Goal: Information Seeking & Learning: Learn about a topic

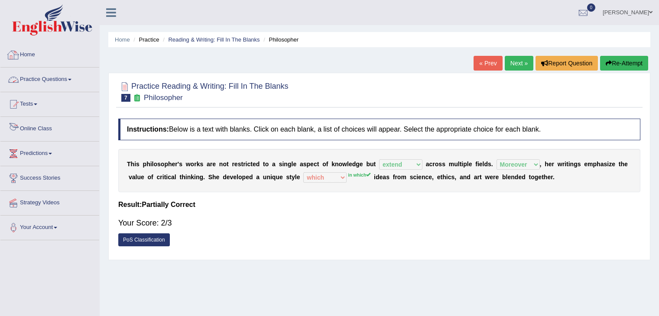
select select "extend"
select select "Moreover"
select select "which"
click at [75, 84] on link "Practice Questions" at bounding box center [49, 79] width 99 height 22
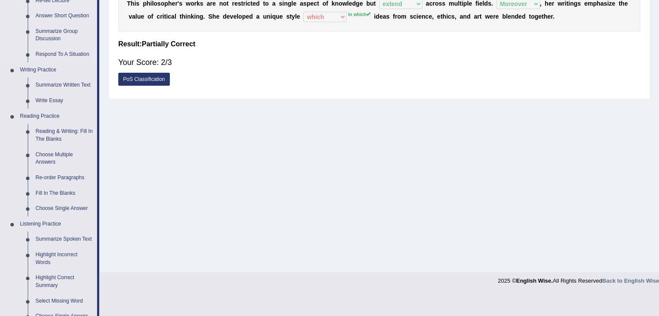
scroll to position [161, 0]
click at [57, 153] on link "Choose Multiple Answers" at bounding box center [64, 158] width 65 height 23
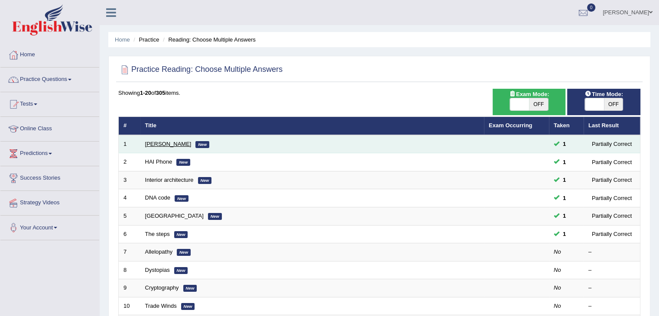
click at [157, 144] on link "[PERSON_NAME]" at bounding box center [168, 144] width 46 height 6
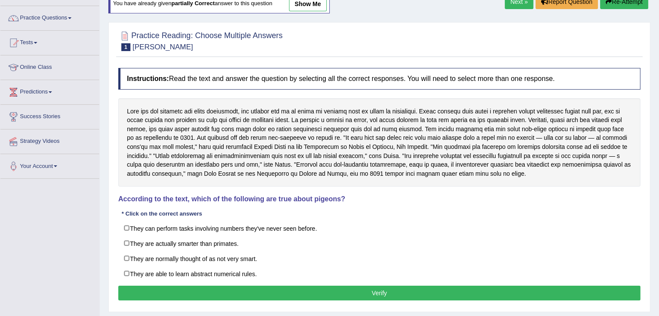
scroll to position [62, 0]
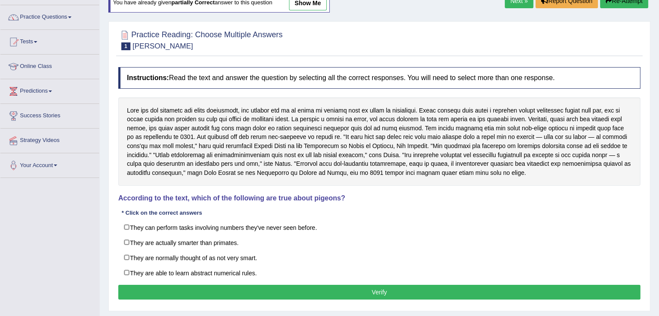
click at [224, 178] on div at bounding box center [379, 141] width 522 height 89
drag, startPoint x: 224, startPoint y: 178, endPoint x: 435, endPoint y: 286, distance: 237.8
click at [435, 286] on div "Instructions: Read the text and answer the question by selecting all the correc…" at bounding box center [379, 185] width 526 height 244
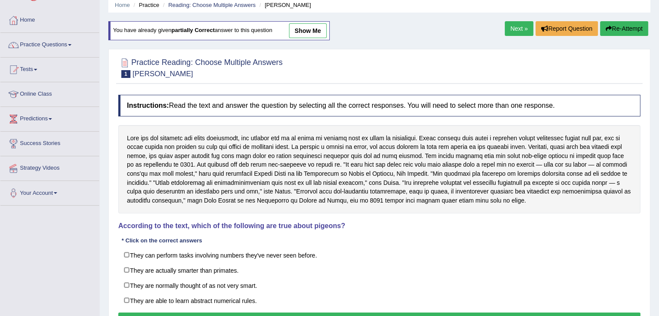
scroll to position [0, 0]
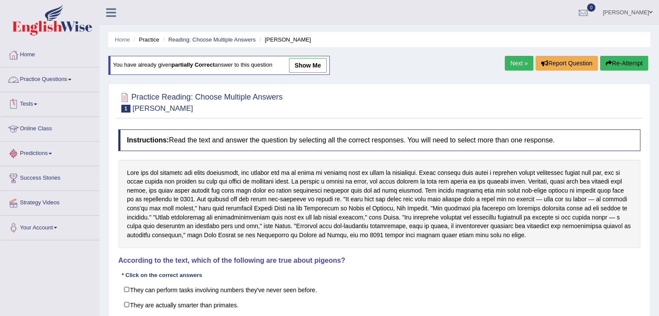
click at [70, 85] on link "Practice Questions" at bounding box center [49, 79] width 99 height 22
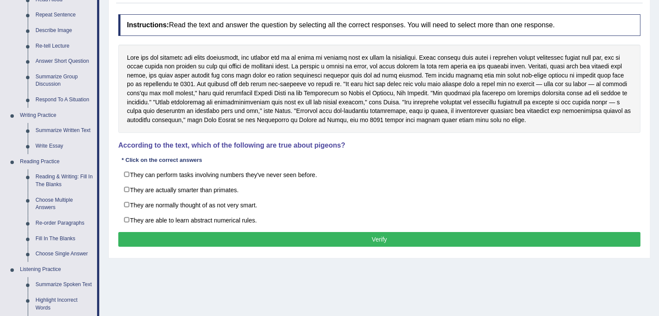
scroll to position [114, 0]
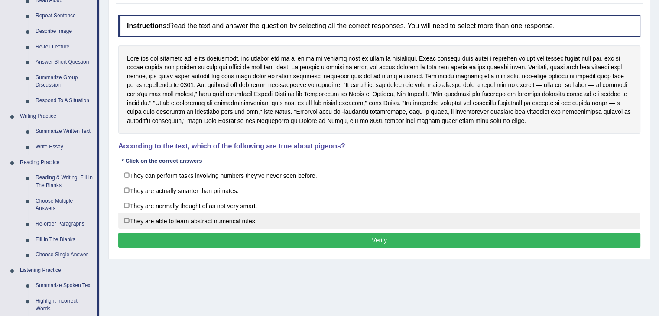
click at [125, 218] on label "They are able to learn abstract numerical rules." at bounding box center [379, 221] width 522 height 16
checkbox input "true"
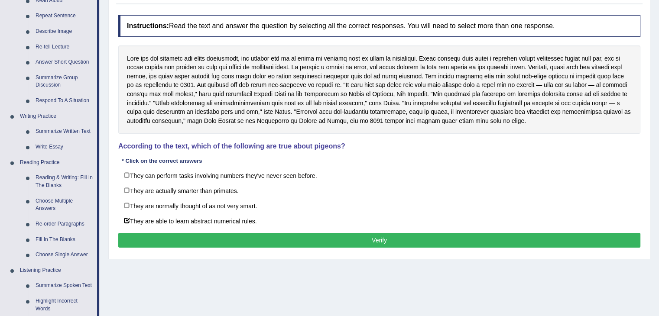
click at [367, 241] on button "Verify" at bounding box center [379, 240] width 522 height 15
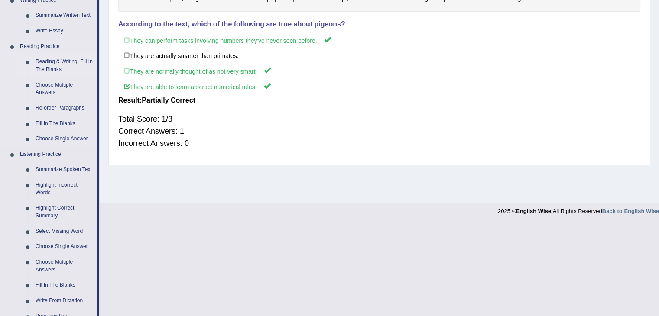
scroll to position [234, 0]
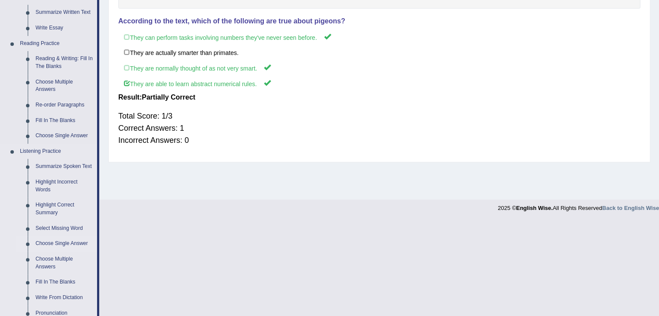
click at [65, 243] on link "Choose Single Answer" at bounding box center [64, 244] width 65 height 16
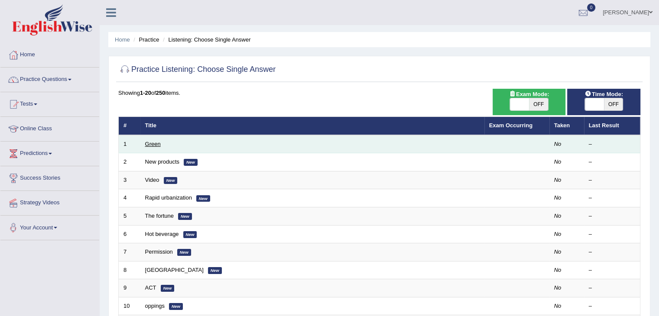
click at [149, 142] on link "Green" at bounding box center [153, 144] width 16 height 6
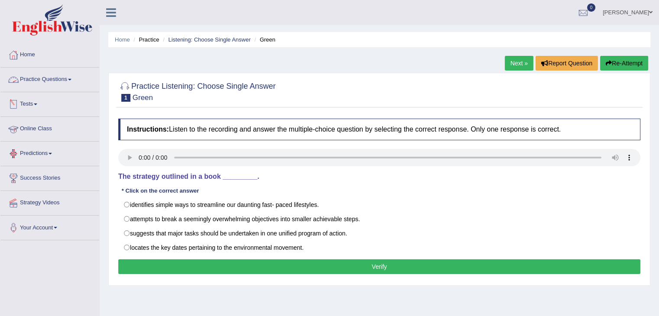
click at [55, 81] on link "Practice Questions" at bounding box center [49, 79] width 99 height 22
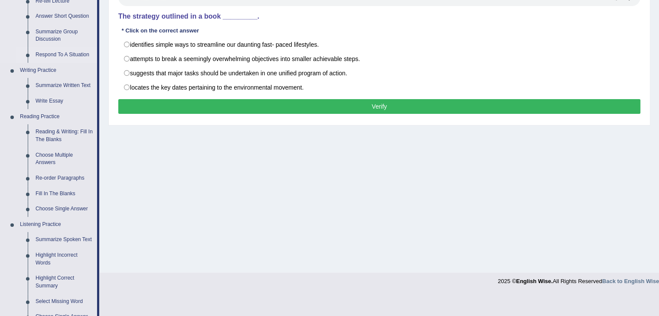
scroll to position [161, 0]
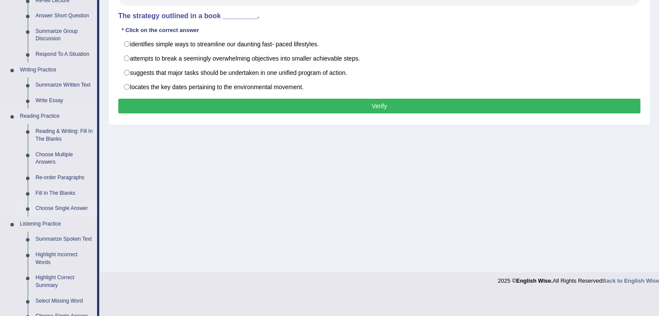
click at [62, 210] on link "Choose Single Answer" at bounding box center [64, 209] width 65 height 16
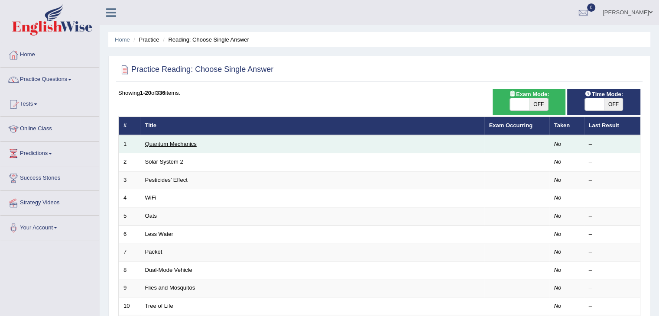
click at [163, 143] on link "Quantum Mechanics" at bounding box center [171, 144] width 52 height 6
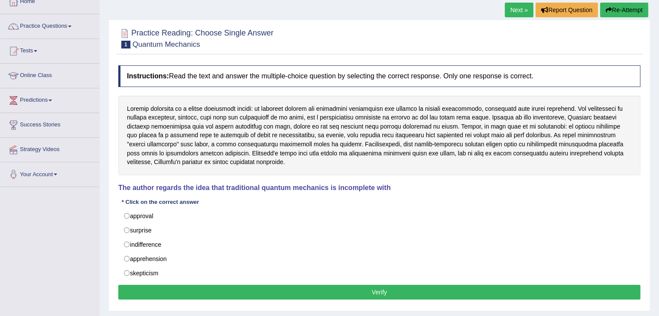
scroll to position [54, 0]
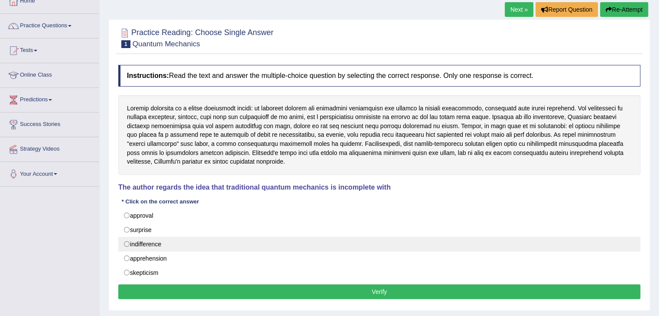
click at [128, 245] on label "indifference" at bounding box center [379, 244] width 522 height 15
radio input "true"
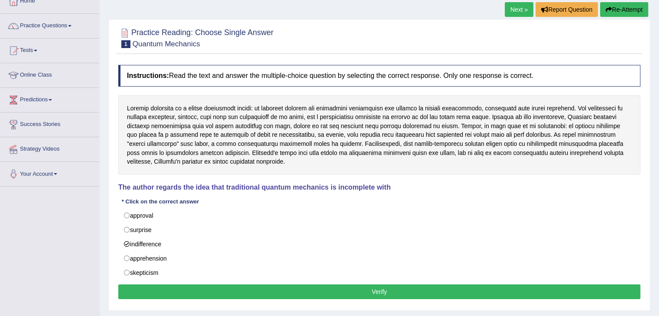
click at [331, 294] on button "Verify" at bounding box center [379, 292] width 522 height 15
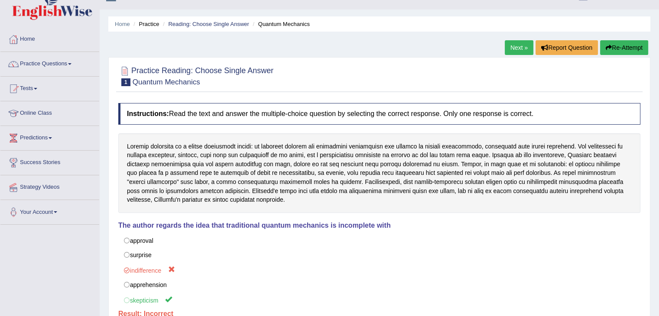
scroll to position [12, 0]
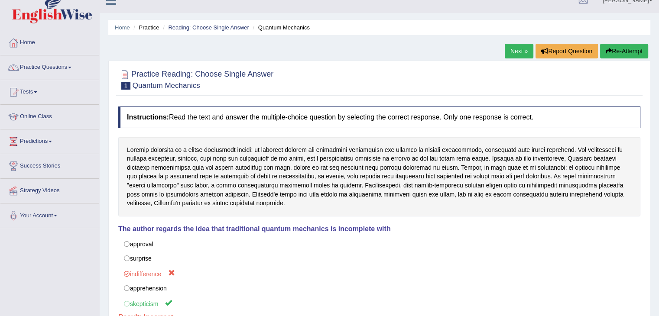
click at [511, 53] on link "Next »" at bounding box center [519, 51] width 29 height 15
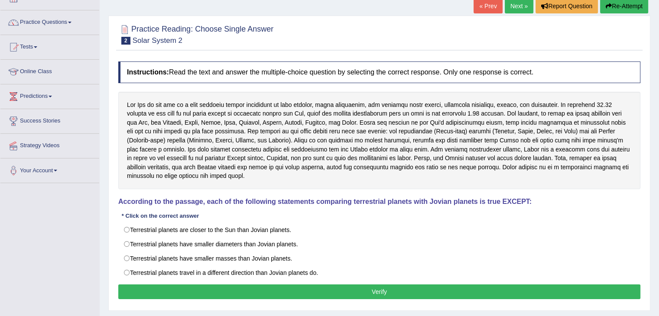
scroll to position [58, 0]
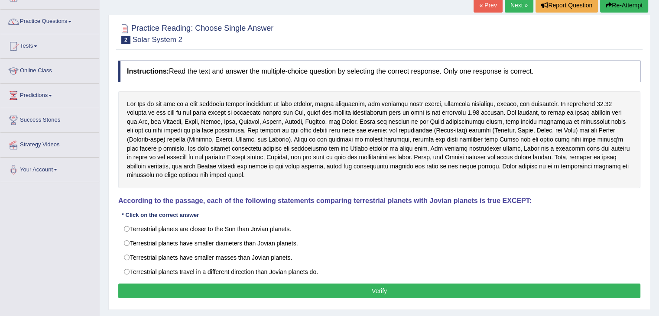
drag, startPoint x: 369, startPoint y: 166, endPoint x: 350, endPoint y: 176, distance: 21.1
click at [350, 176] on div at bounding box center [379, 139] width 522 height 97
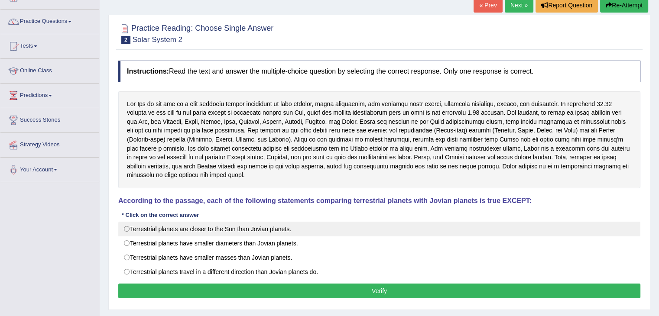
click at [138, 222] on label "Terrestrial planets are closer to the Sun than Jovian planets." at bounding box center [379, 229] width 522 height 15
radio input "true"
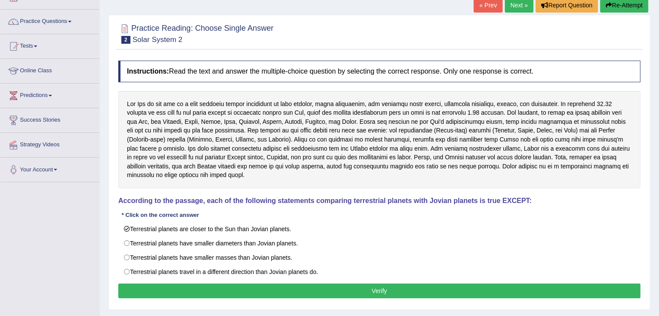
click at [365, 284] on button "Verify" at bounding box center [379, 291] width 522 height 15
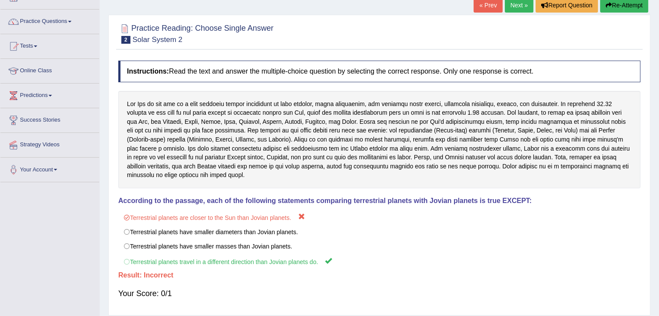
click at [523, 5] on link "Next »" at bounding box center [519, 5] width 29 height 15
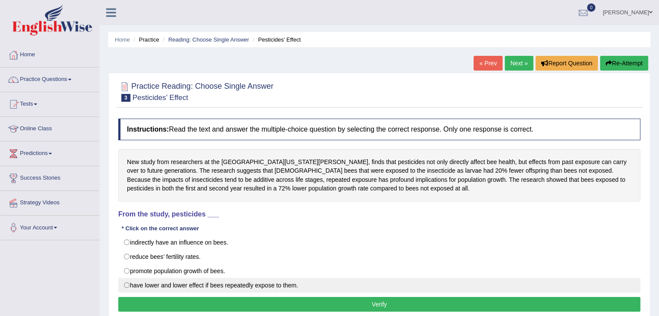
click at [123, 285] on label "have lower and lower effect if bees repeatedly expose to them." at bounding box center [379, 285] width 522 height 15
radio input "true"
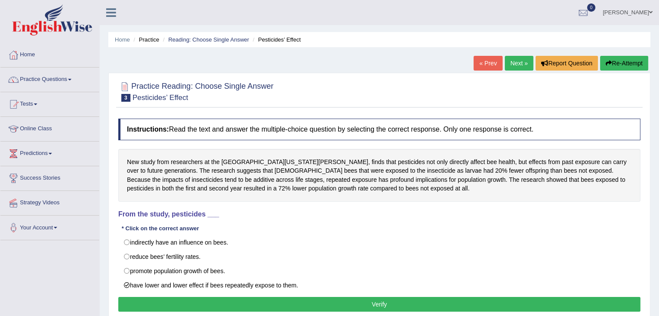
click at [237, 298] on button "Verify" at bounding box center [379, 304] width 522 height 15
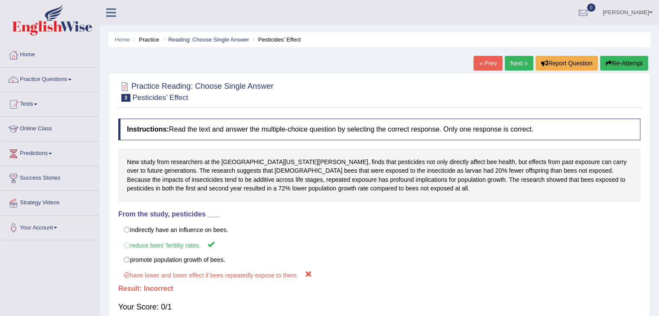
click at [522, 62] on link "Next »" at bounding box center [519, 63] width 29 height 15
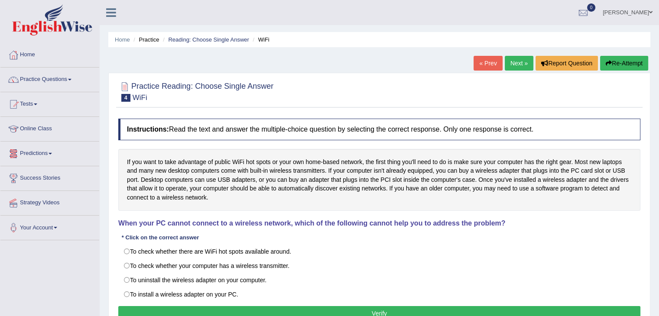
click at [50, 155] on link "Predictions" at bounding box center [49, 153] width 99 height 22
click at [41, 172] on link "Latest Predictions" at bounding box center [56, 174] width 81 height 16
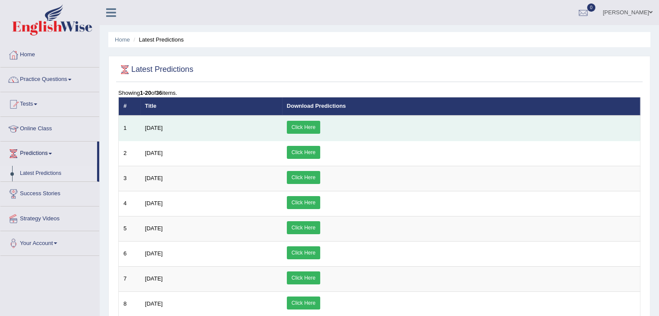
click at [320, 130] on link "Click Here" at bounding box center [303, 127] width 33 height 13
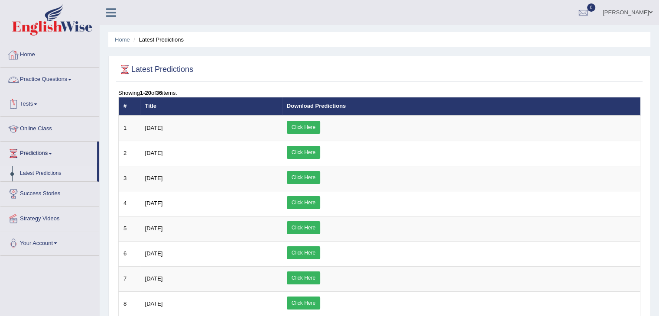
click at [65, 83] on link "Practice Questions" at bounding box center [49, 79] width 99 height 22
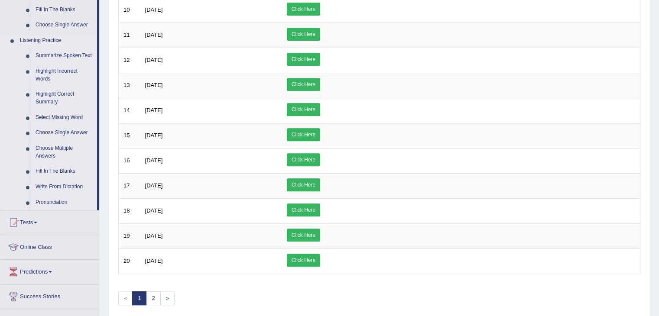
scroll to position [345, 0]
click at [59, 173] on link "Fill In The Blanks" at bounding box center [64, 171] width 65 height 16
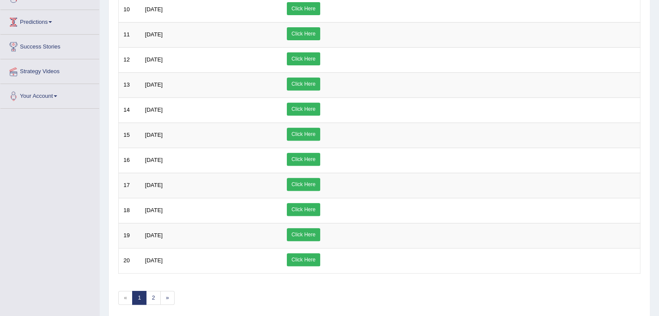
scroll to position [139, 0]
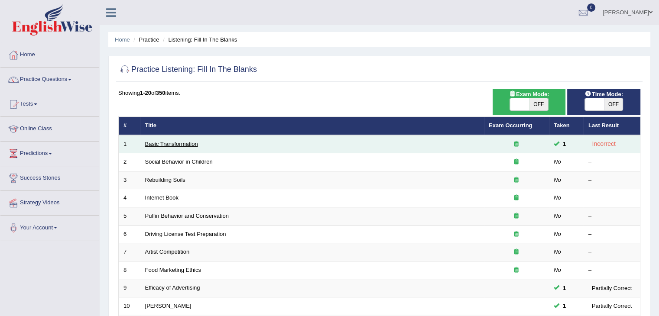
click at [173, 143] on link "Basic Transformation" at bounding box center [171, 144] width 53 height 6
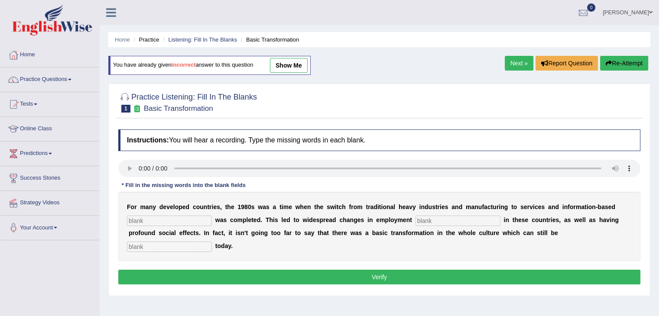
click at [376, 196] on div "F o r m a n y d e v e l o p e d c o u n t r i e s , t h e 1 9 8 0 s w a s a t i…" at bounding box center [379, 226] width 522 height 69
click at [138, 218] on input "text" at bounding box center [169, 221] width 85 height 10
type input "enterprises"
click at [154, 245] on input "text" at bounding box center [169, 247] width 85 height 10
type input "exitd"
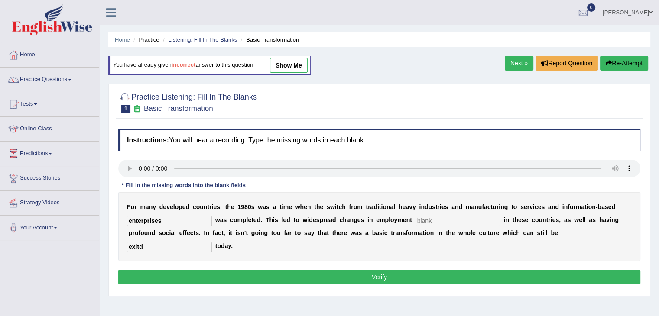
click at [428, 221] on input "text" at bounding box center [458, 221] width 85 height 10
type input "d"
click at [395, 272] on button "Verify" at bounding box center [379, 277] width 522 height 15
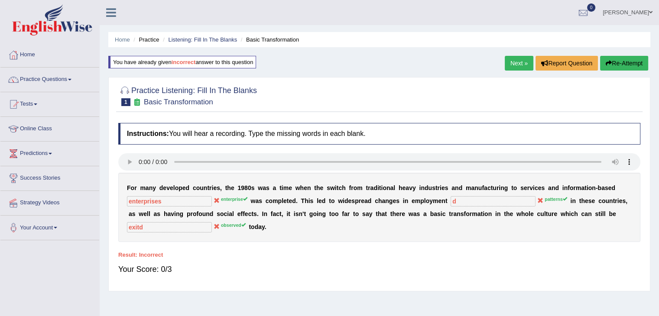
click at [517, 63] on link "Next »" at bounding box center [519, 63] width 29 height 15
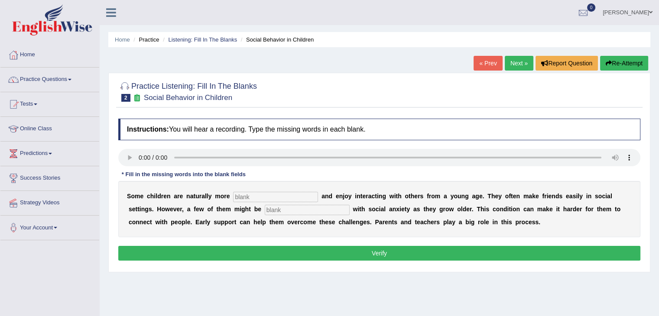
click at [280, 205] on input "text" at bounding box center [307, 210] width 85 height 10
type input "dietness"
click at [282, 200] on input "text" at bounding box center [275, 197] width 85 height 10
type input "susticple"
click at [307, 253] on button "Verify" at bounding box center [379, 253] width 522 height 15
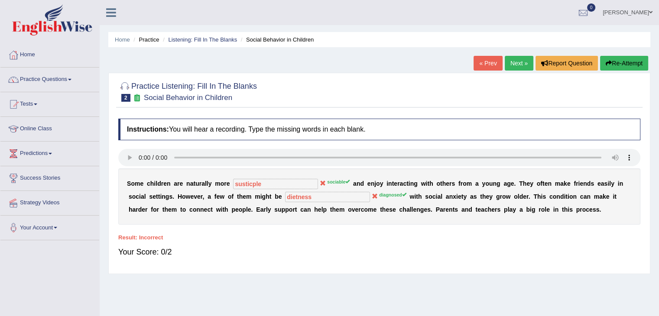
click at [516, 63] on link "Next »" at bounding box center [519, 63] width 29 height 15
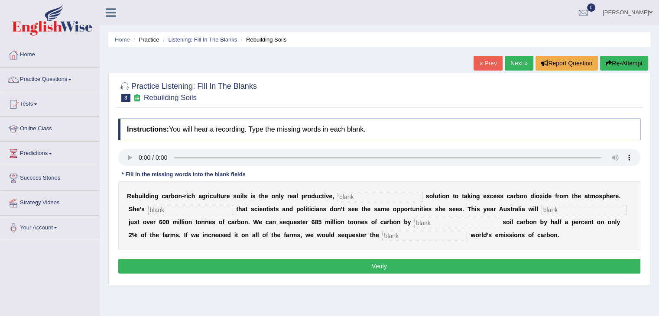
click at [437, 224] on input "text" at bounding box center [456, 223] width 85 height 10
type input "increasing"
click at [416, 264] on button "Verify" at bounding box center [379, 266] width 522 height 15
click at [362, 195] on input "text" at bounding box center [380, 197] width 85 height 10
type input "d"
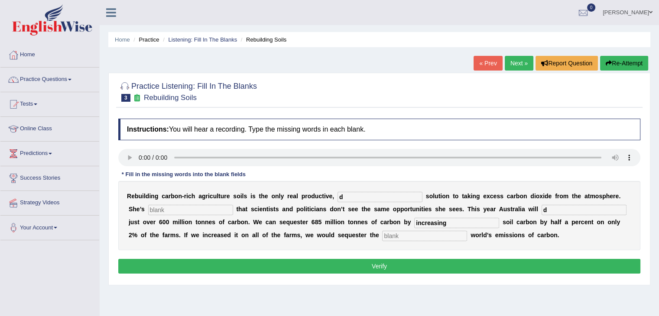
click at [552, 208] on input "d" at bounding box center [584, 210] width 85 height 10
type input "d"
click at [221, 208] on input "d" at bounding box center [190, 210] width 85 height 10
type input "d"
click at [417, 236] on input "text" at bounding box center [424, 236] width 85 height 10
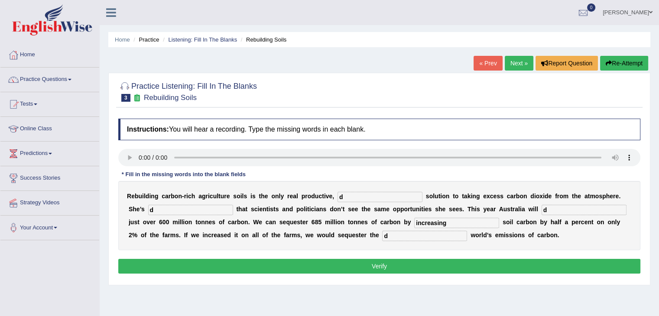
type input "d"
click at [391, 265] on button "Verify" at bounding box center [379, 266] width 522 height 15
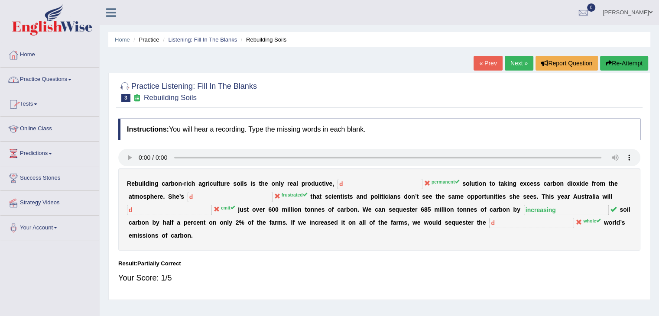
click at [63, 80] on link "Practice Questions" at bounding box center [49, 79] width 99 height 22
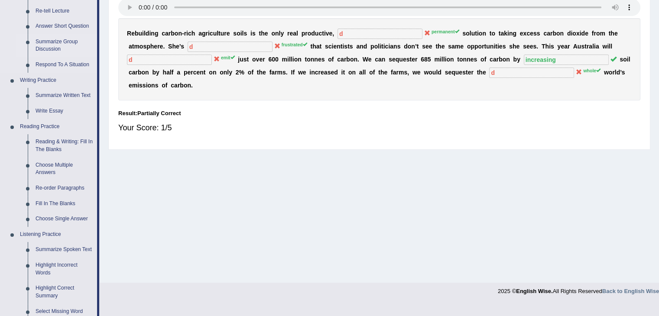
scroll to position [152, 0]
click at [53, 186] on link "Re-order Paragraphs" at bounding box center [64, 187] width 65 height 16
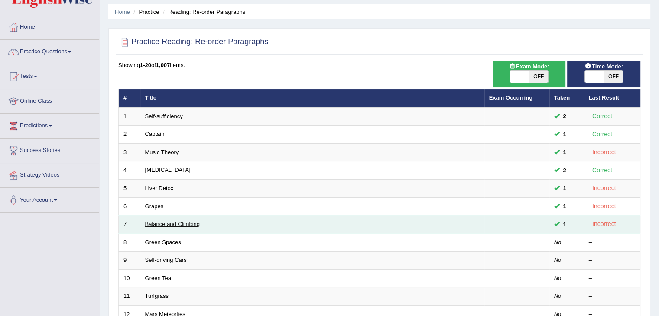
scroll to position [28, 0]
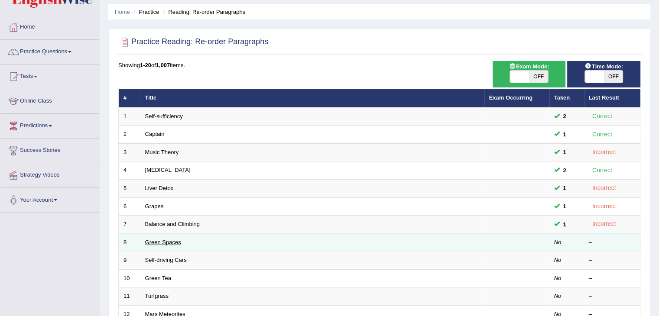
click at [172, 241] on link "Green Spaces" at bounding box center [163, 242] width 36 height 6
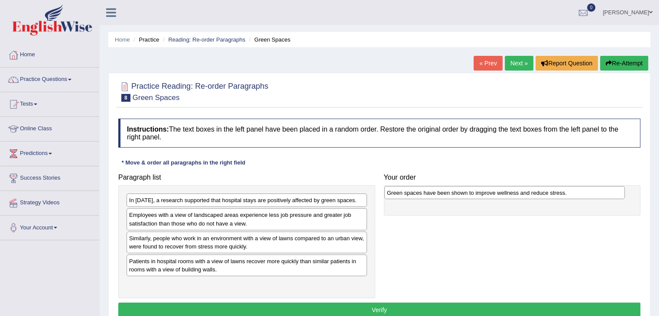
drag, startPoint x: 153, startPoint y: 262, endPoint x: 411, endPoint y: 194, distance: 266.5
click at [411, 194] on div "Green spaces have been shown to improve wellness and reduce stress." at bounding box center [504, 192] width 240 height 13
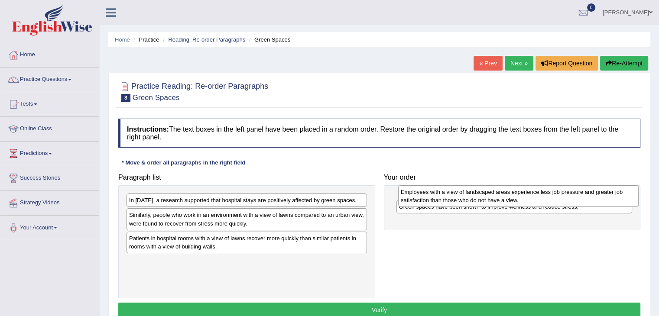
drag, startPoint x: 220, startPoint y: 219, endPoint x: 492, endPoint y: 196, distance: 272.7
click at [492, 196] on div "Employees with a view of landscaped areas experience less job pressure and grea…" at bounding box center [518, 196] width 240 height 22
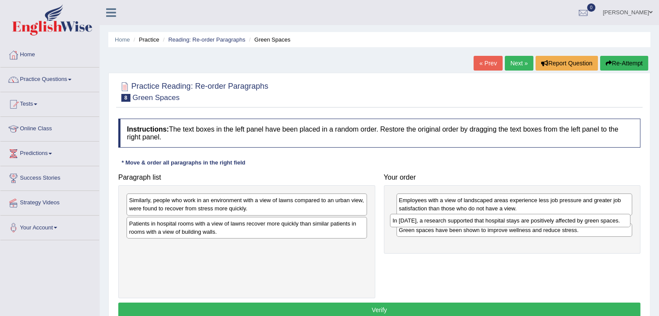
drag, startPoint x: 308, startPoint y: 200, endPoint x: 571, endPoint y: 220, distance: 264.2
click at [571, 220] on div "In [DATE], a research supported that hospital stays are positively affected by …" at bounding box center [510, 220] width 240 height 13
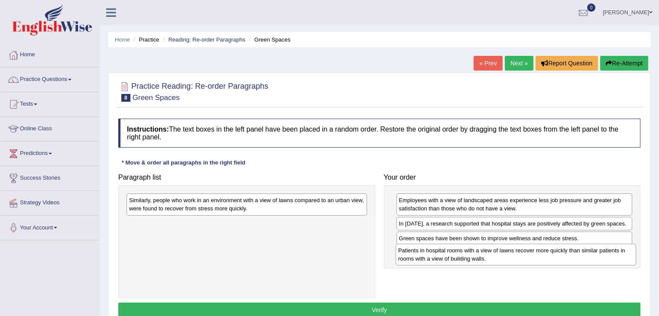
drag, startPoint x: 205, startPoint y: 228, endPoint x: 474, endPoint y: 255, distance: 270.5
click at [474, 255] on div "Patients in hospital rooms with a view of lawns recover more quickly than simil…" at bounding box center [516, 255] width 240 height 22
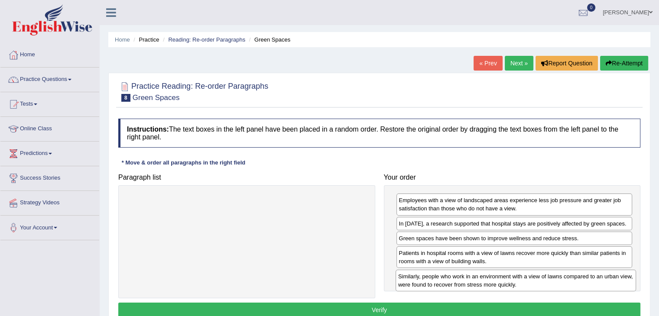
drag, startPoint x: 260, startPoint y: 206, endPoint x: 529, endPoint y: 283, distance: 279.7
click at [529, 283] on div "Similarly, people who work in an environment with a view of lawns compared to a…" at bounding box center [516, 281] width 240 height 22
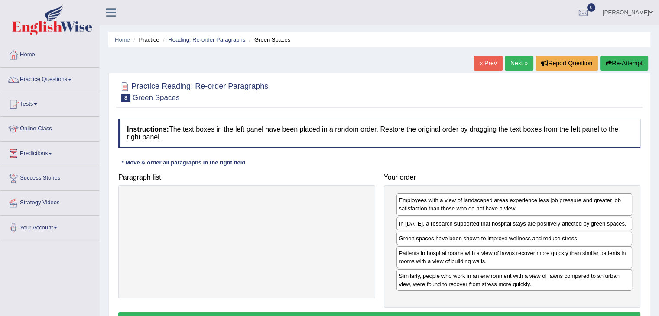
scroll to position [55, 0]
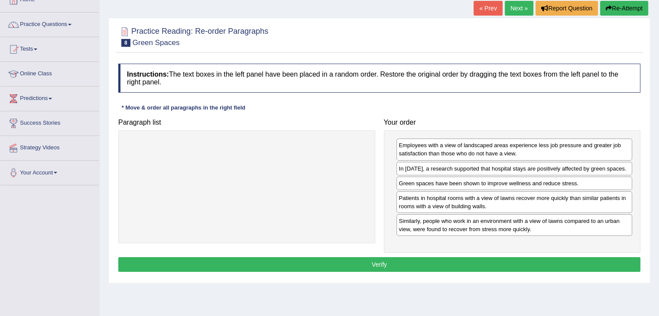
click at [468, 267] on button "Verify" at bounding box center [379, 264] width 522 height 15
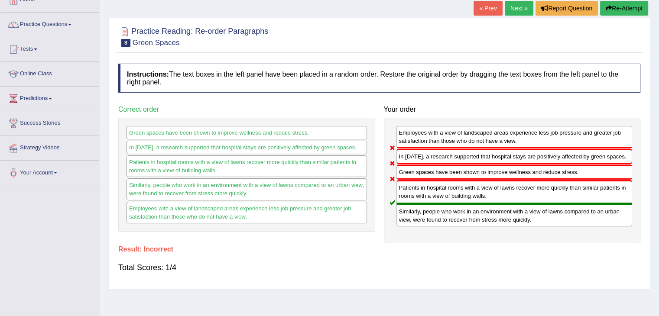
click at [517, 7] on link "Next »" at bounding box center [519, 8] width 29 height 15
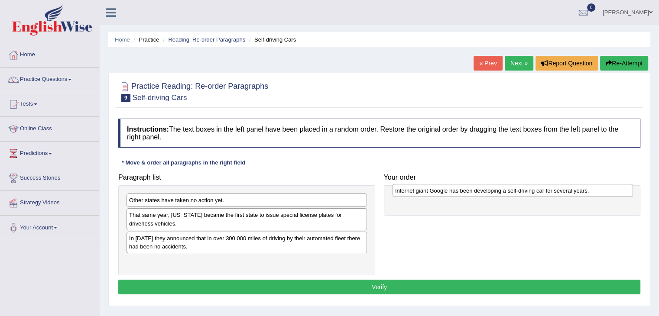
drag, startPoint x: 204, startPoint y: 240, endPoint x: 470, endPoint y: 192, distance: 270.2
click at [470, 192] on div "Internet giant Google has been developing a self-driving car for several years." at bounding box center [513, 190] width 240 height 13
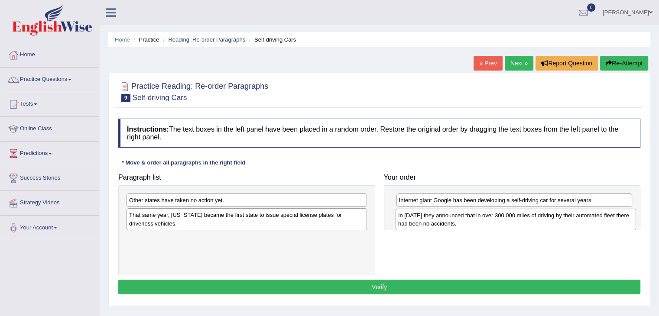
drag, startPoint x: 183, startPoint y: 239, endPoint x: 452, endPoint y: 216, distance: 270.1
click at [452, 216] on div "In [DATE] they announced that in over 300,000 miles of driving by their automat…" at bounding box center [516, 220] width 240 height 22
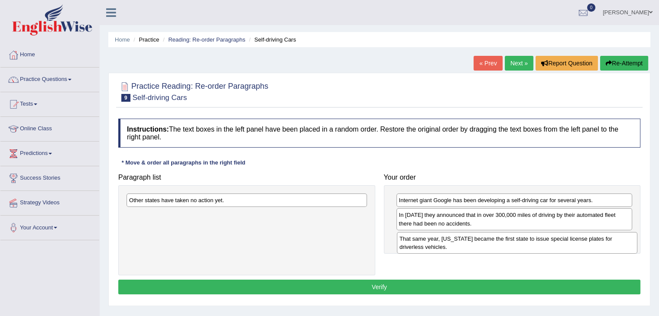
drag, startPoint x: 184, startPoint y: 224, endPoint x: 455, endPoint y: 248, distance: 271.9
click at [455, 248] on div "That same year, [US_STATE] became the first state to issue special license plat…" at bounding box center [517, 243] width 240 height 22
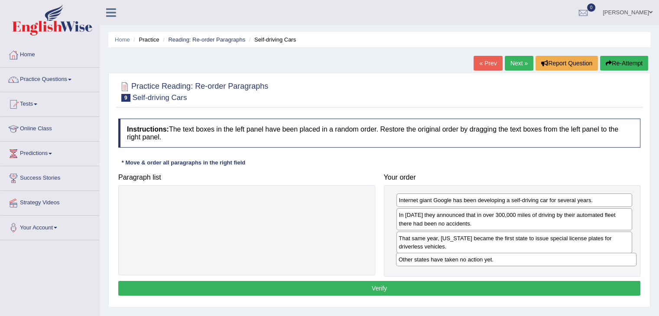
drag, startPoint x: 186, startPoint y: 203, endPoint x: 456, endPoint y: 262, distance: 276.0
click at [456, 262] on div "Other states have taken no action yet." at bounding box center [516, 259] width 240 height 13
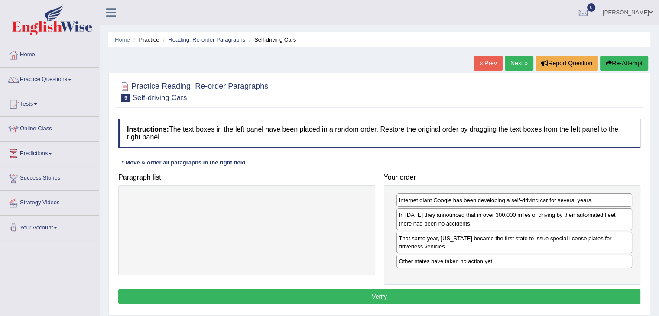
click at [377, 296] on button "Verify" at bounding box center [379, 296] width 522 height 15
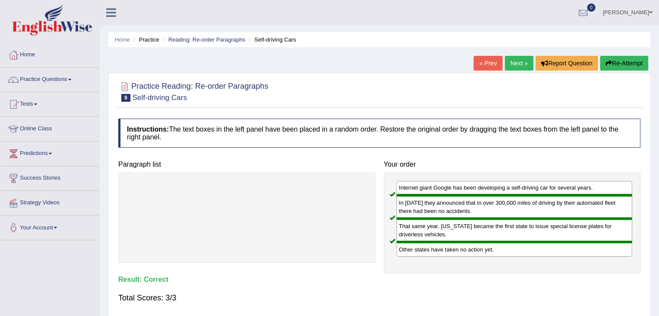
click at [515, 65] on link "Next »" at bounding box center [519, 63] width 29 height 15
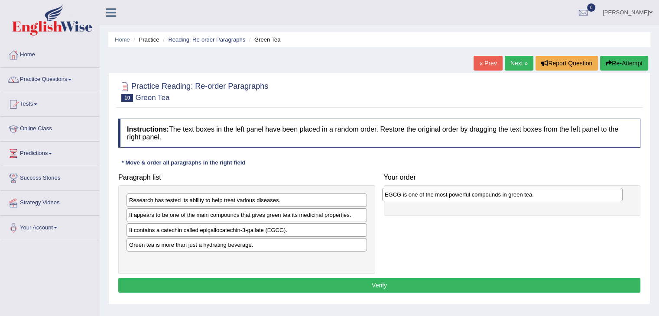
drag, startPoint x: 237, startPoint y: 246, endPoint x: 492, endPoint y: 196, distance: 260.4
click at [492, 196] on div "EGCG is one of the most powerful compounds in green tea." at bounding box center [502, 194] width 240 height 13
click at [283, 244] on div "Green tea is more than just a hydrating beverage." at bounding box center [247, 244] width 240 height 13
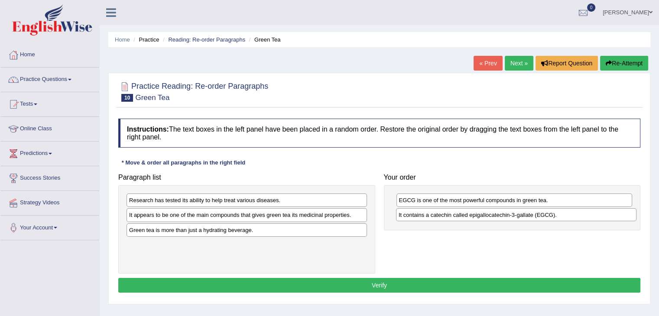
drag, startPoint x: 291, startPoint y: 227, endPoint x: 561, endPoint y: 212, distance: 269.9
click at [561, 212] on div "It contains a catechin called epigallocatechin-3-gallate (EGCG)." at bounding box center [516, 214] width 240 height 13
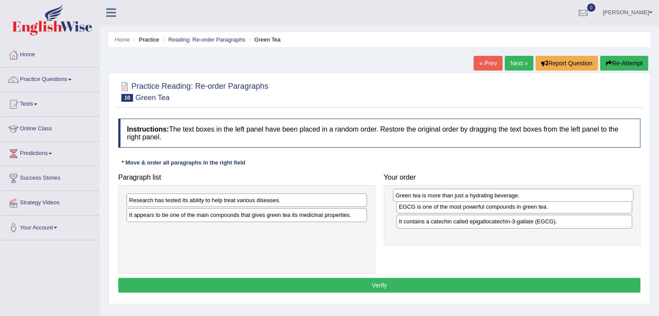
drag, startPoint x: 244, startPoint y: 231, endPoint x: 511, endPoint y: 196, distance: 268.7
click at [511, 196] on div "Green tea is more than just a hydrating beverage." at bounding box center [513, 195] width 240 height 13
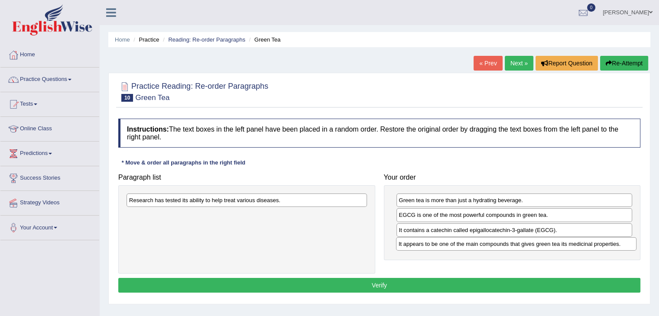
drag, startPoint x: 240, startPoint y: 214, endPoint x: 510, endPoint y: 243, distance: 271.9
click at [510, 243] on div "It appears to be one of the main compounds that gives green tea its medicinal p…" at bounding box center [516, 243] width 240 height 13
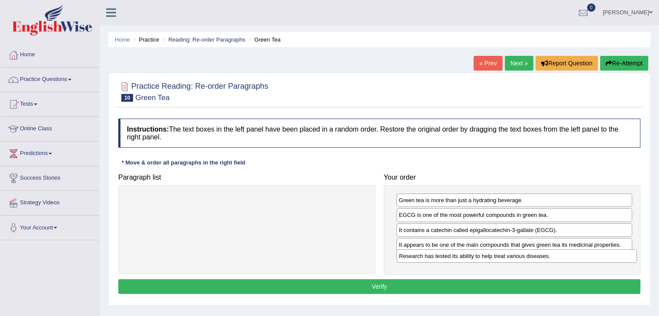
drag, startPoint x: 280, startPoint y: 201, endPoint x: 550, endPoint y: 257, distance: 275.7
click at [550, 257] on div "Research has tested its ability to help treat various diseases." at bounding box center [516, 256] width 240 height 13
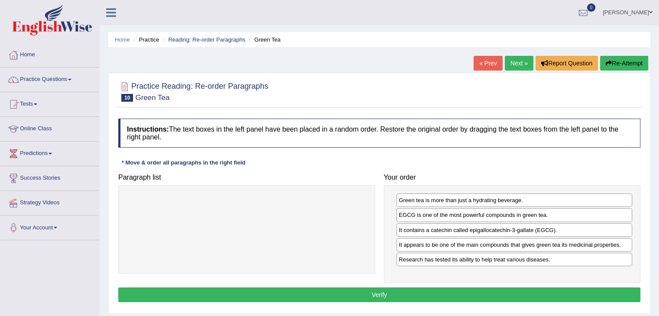
click at [427, 291] on button "Verify" at bounding box center [379, 295] width 522 height 15
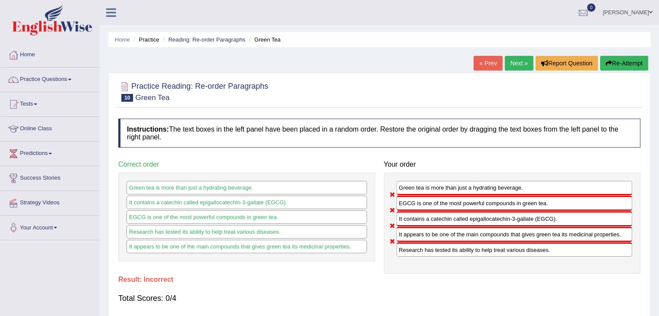
drag, startPoint x: 454, startPoint y: 216, endPoint x: 445, endPoint y: 165, distance: 51.9
click at [445, 165] on div "Your order Green tea is more than just a hydrating beverage. EGCG is one of the…" at bounding box center [513, 214] width 266 height 117
